Goal: Transaction & Acquisition: Purchase product/service

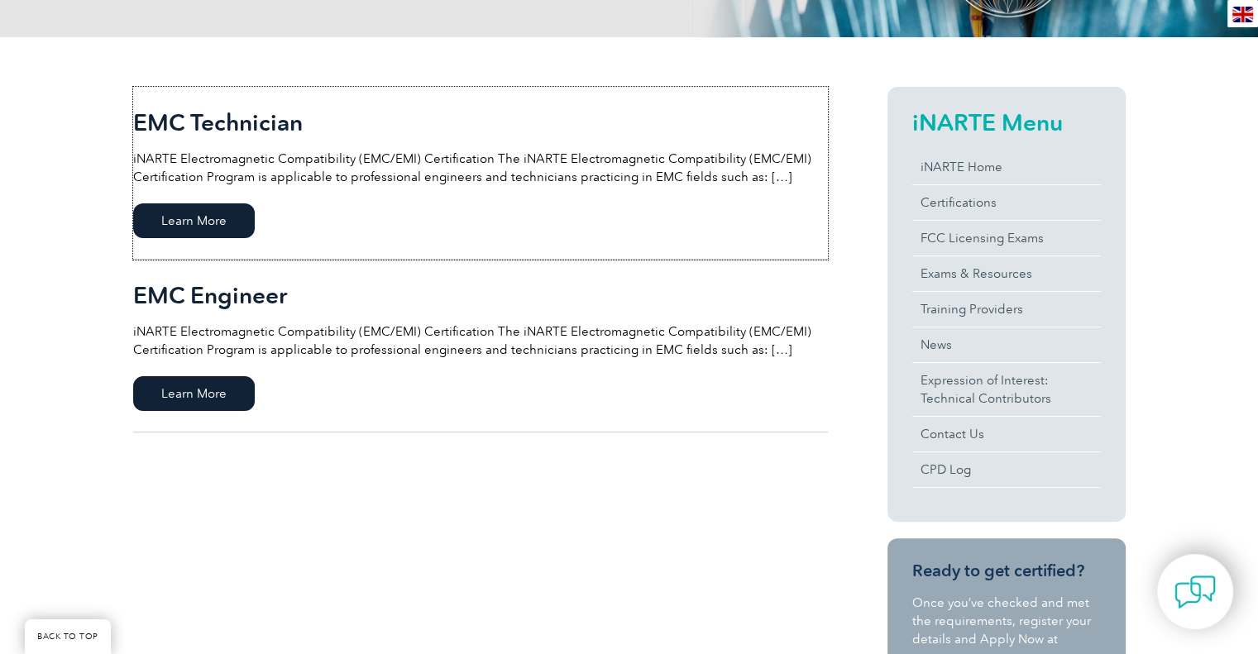
scroll to position [337, 0]
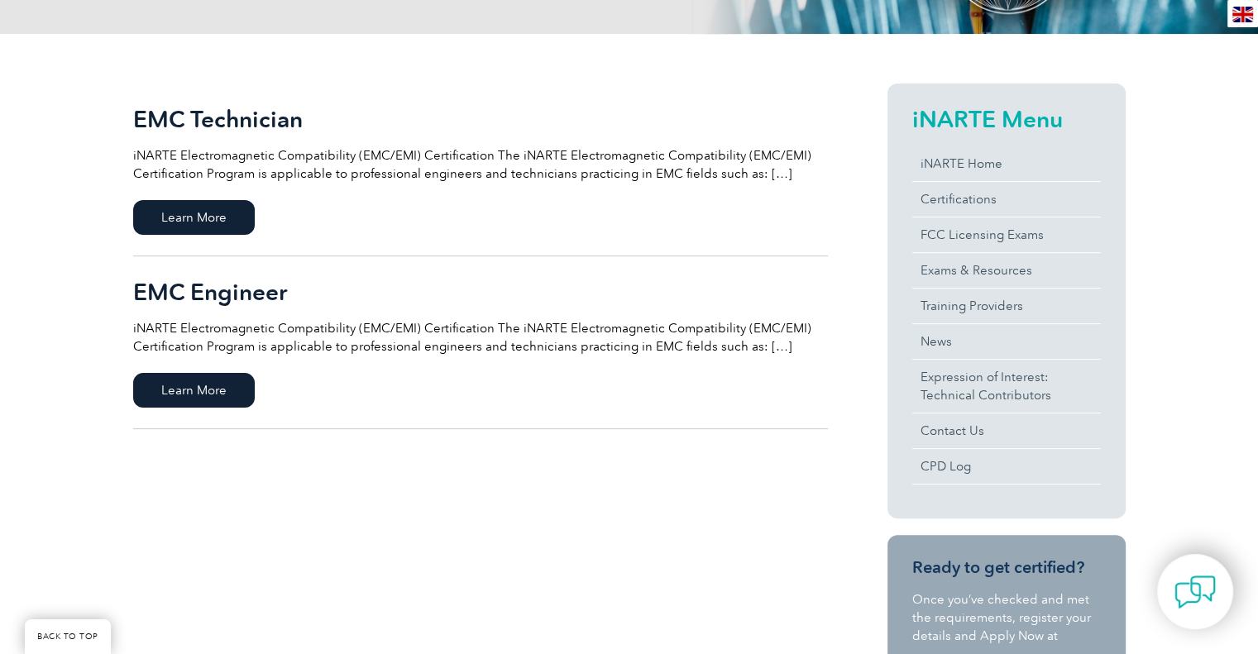
click at [498, 589] on div "EMC Technician iNARTE Electromagnetic Compatibility (EMC/EMI) Certification The…" at bounding box center [629, 573] width 992 height 1078
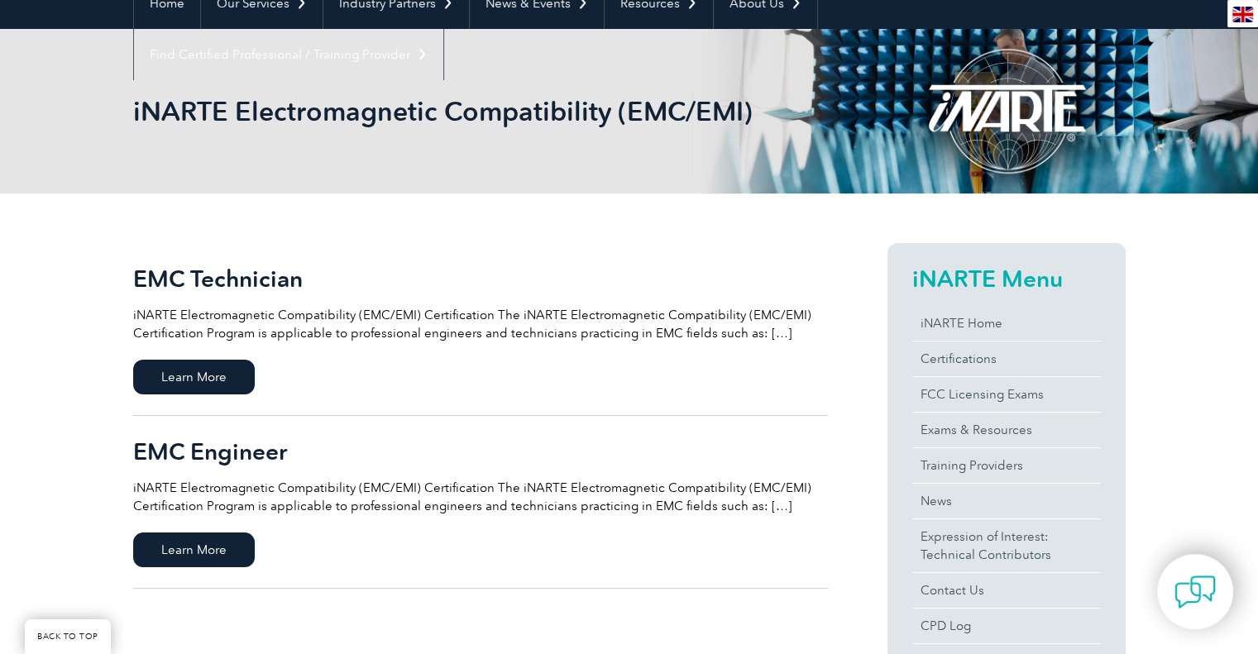
scroll to position [192, 0]
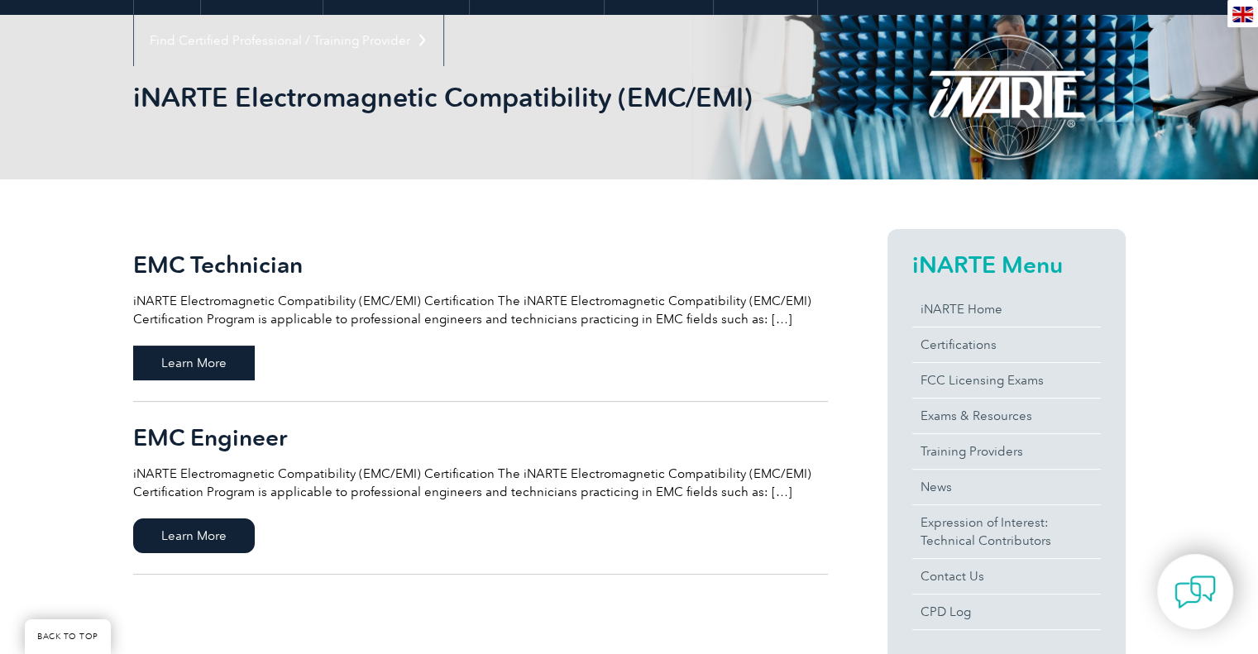
click at [227, 371] on span "Learn More" at bounding box center [194, 363] width 122 height 35
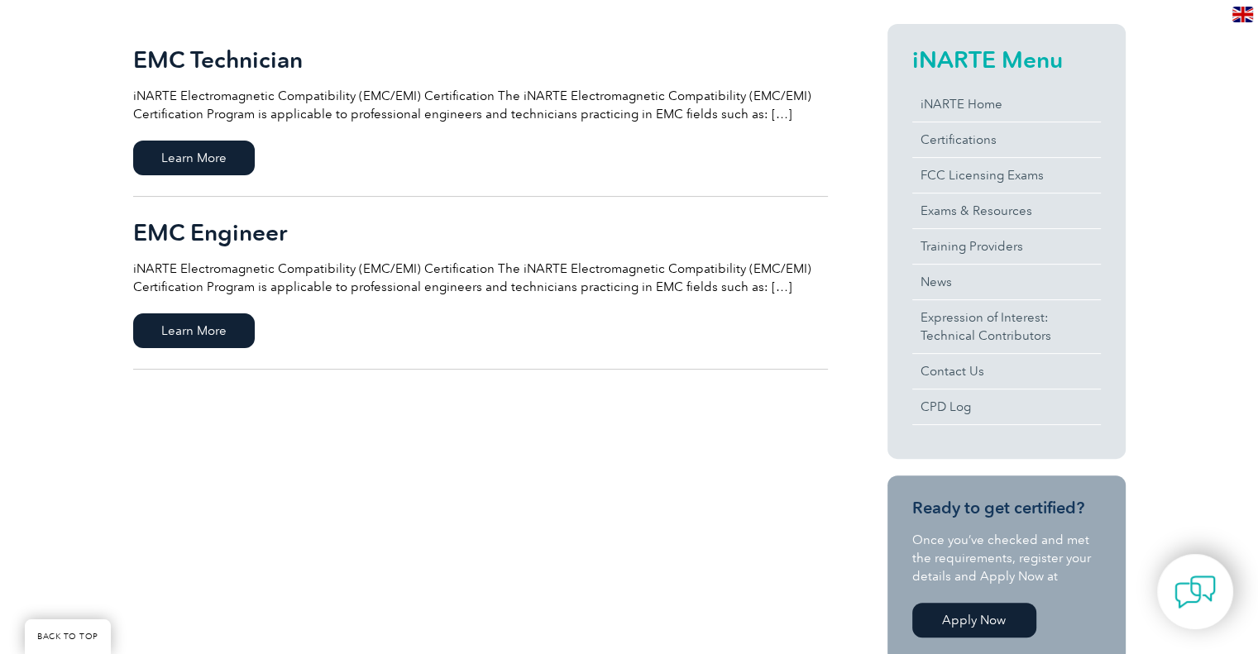
scroll to position [321, 0]
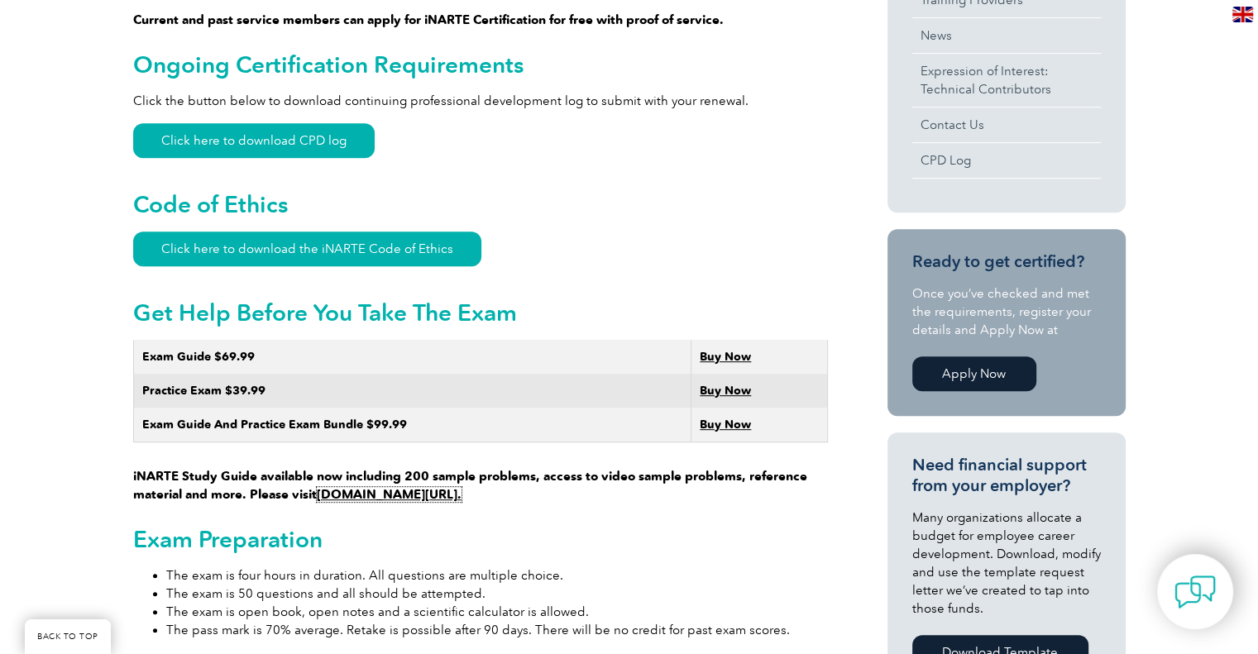
scroll to position [761, 0]
click at [725, 418] on strong "Buy Now" at bounding box center [725, 425] width 51 height 14
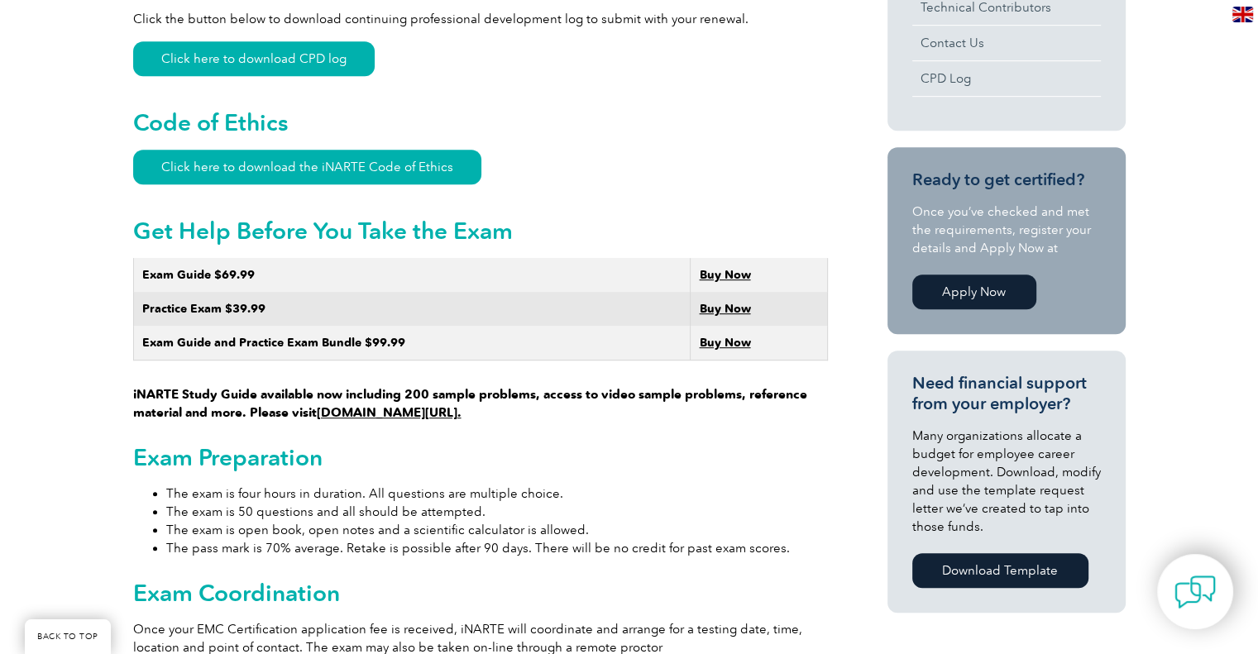
scroll to position [833, 0]
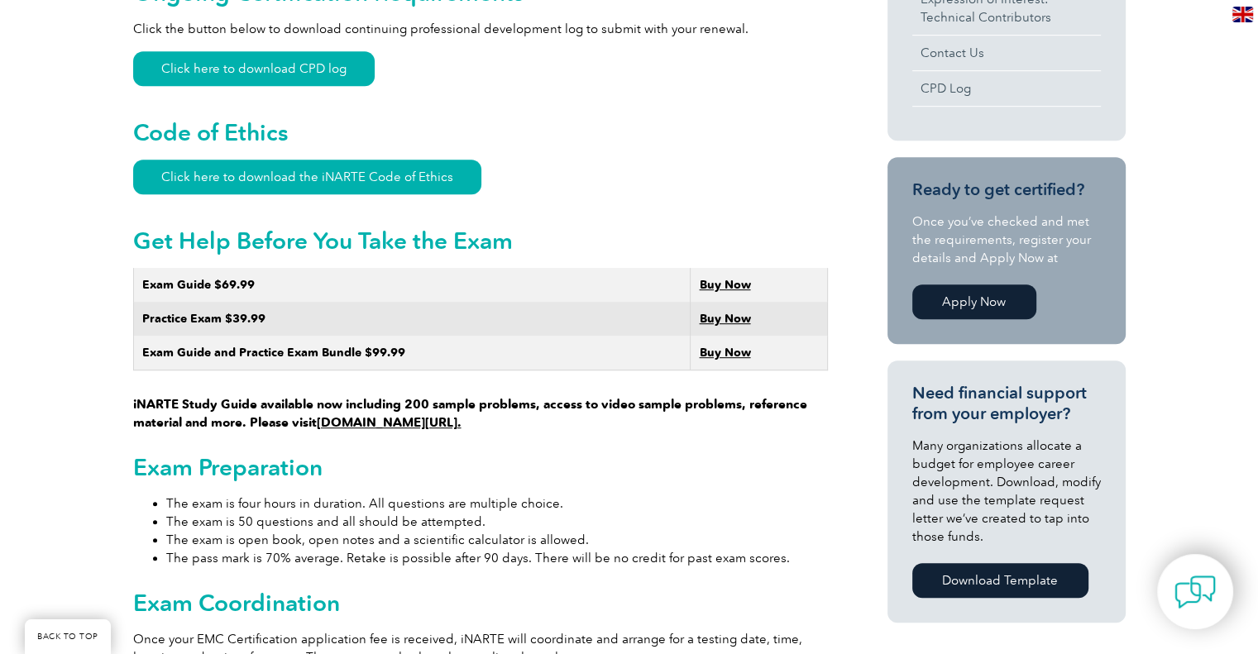
click at [720, 346] on link "Buy Now" at bounding box center [724, 353] width 51 height 14
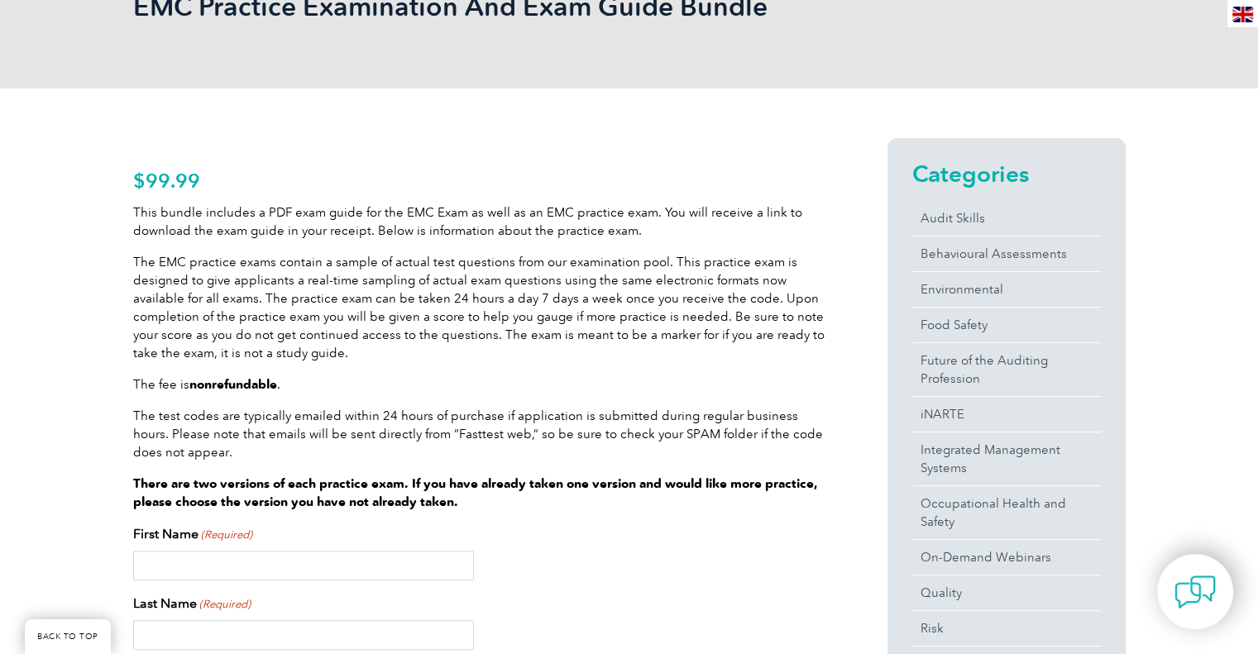
scroll to position [297, 0]
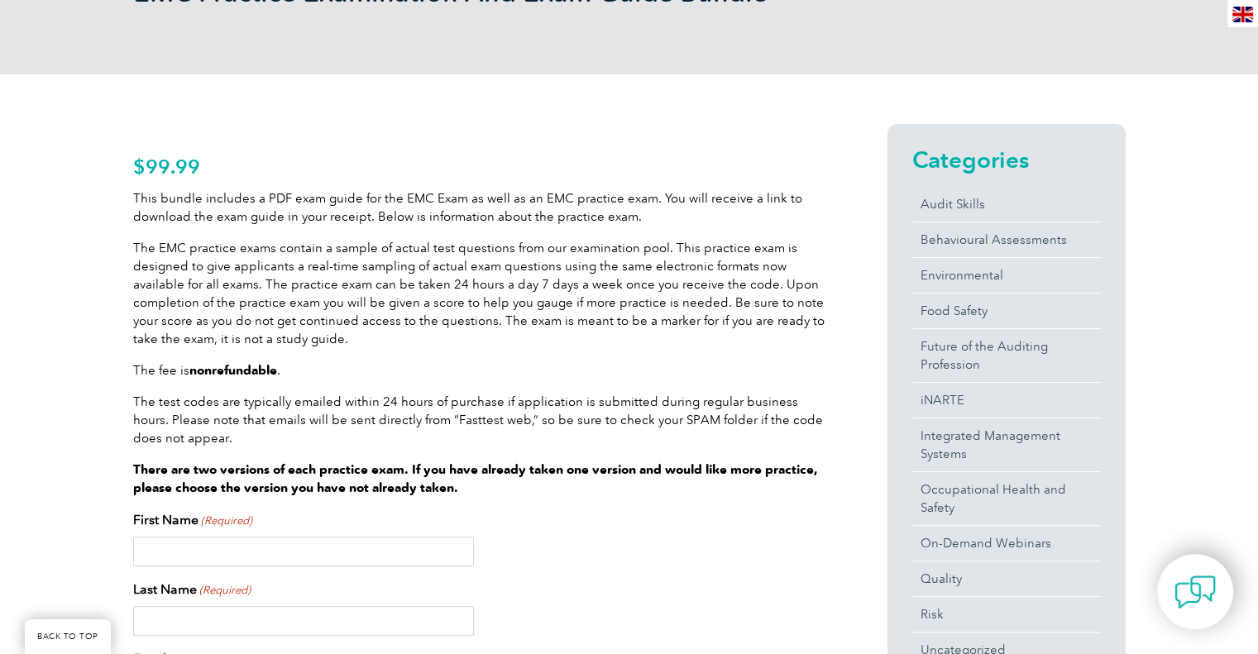
click at [571, 343] on p "The EMC practice exams contain a sample of actual test questions from our exami…" at bounding box center [480, 293] width 695 height 109
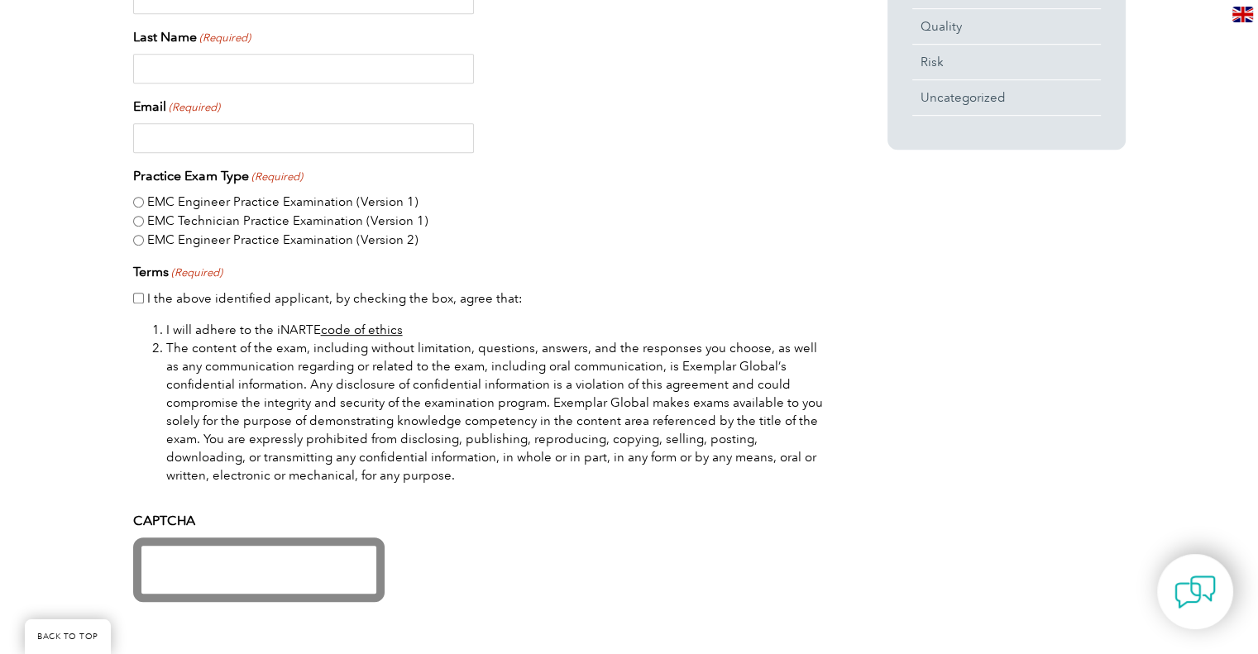
scroll to position [848, 0]
drag, startPoint x: 364, startPoint y: 331, endPoint x: 529, endPoint y: 285, distance: 171.5
click at [529, 285] on fieldset "Terms (Required) I the above identified applicant, by checking the box, agree t…" at bounding box center [480, 285] width 695 height 45
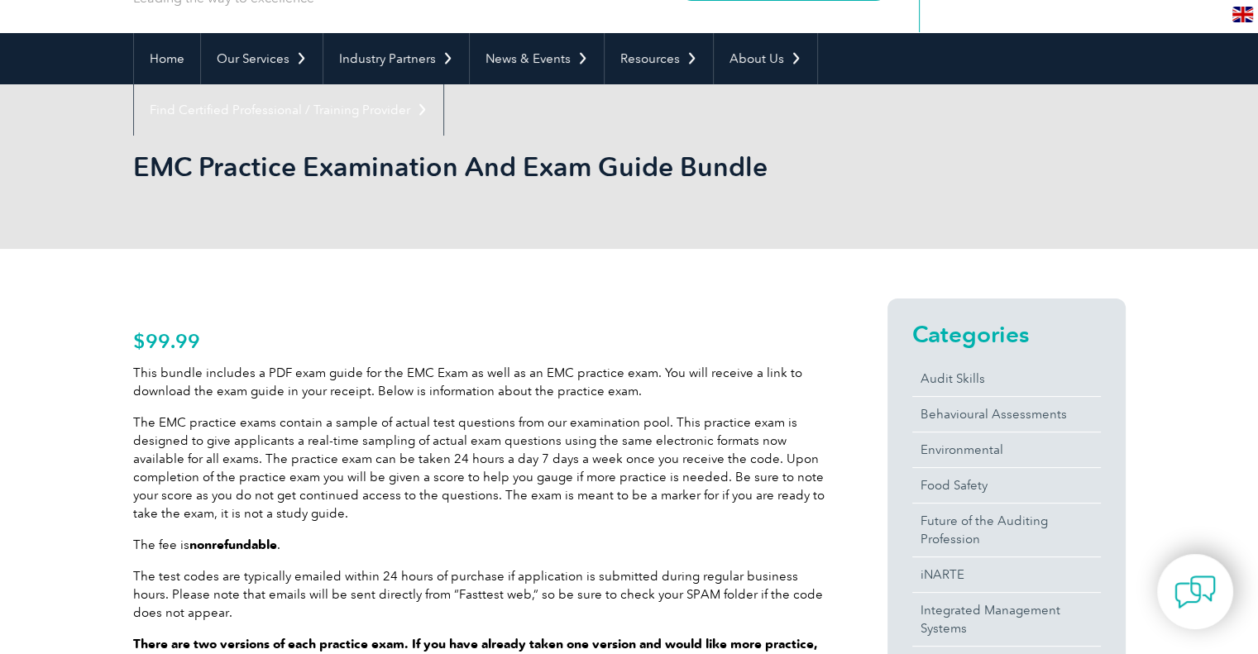
scroll to position [341, 0]
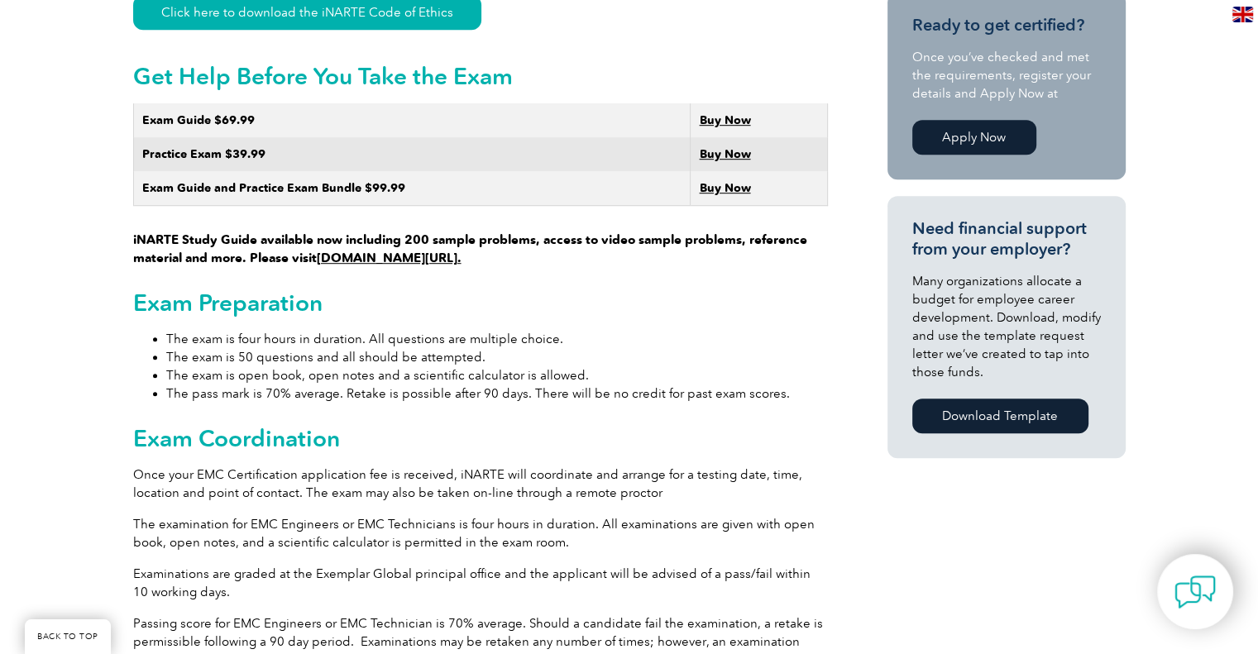
scroll to position [949, 0]
